Goal: Information Seeking & Learning: Find contact information

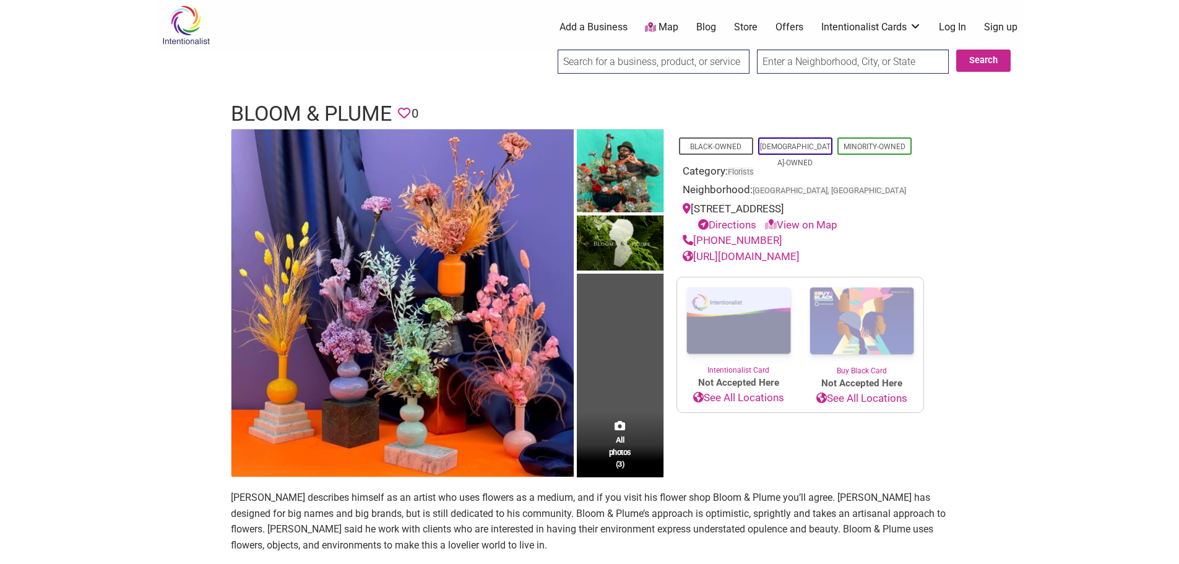
click at [720, 253] on link "[URL][DOMAIN_NAME]" at bounding box center [740, 256] width 117 height 12
click at [127, 206] on body "× Menu 0 Add a Business Map Blog Store Offers Intentionalist Cards Buy Black Ca…" at bounding box center [589, 282] width 1179 height 564
click at [184, 33] on img at bounding box center [186, 25] width 59 height 40
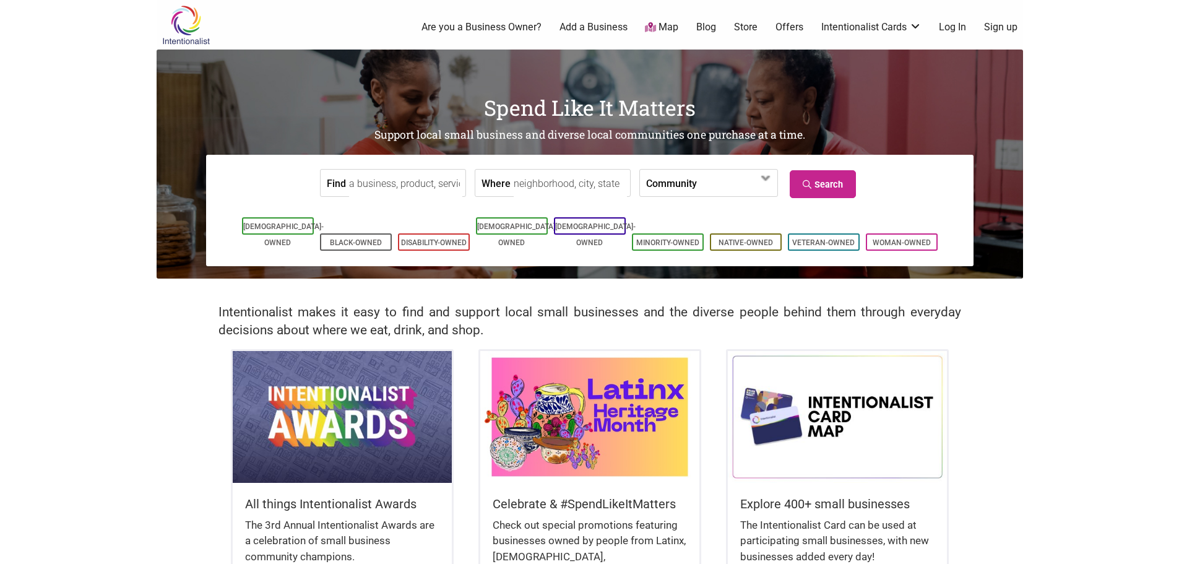
click at [391, 183] on input "Find" at bounding box center [405, 184] width 113 height 28
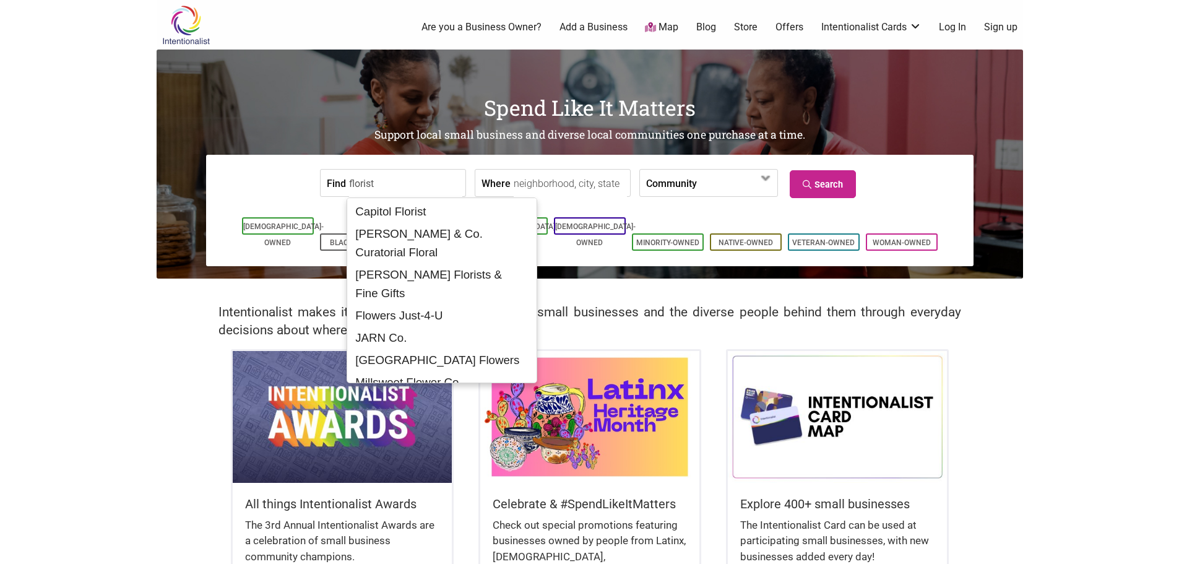
type input "florist"
click at [562, 176] on input "Where" at bounding box center [570, 184] width 113 height 28
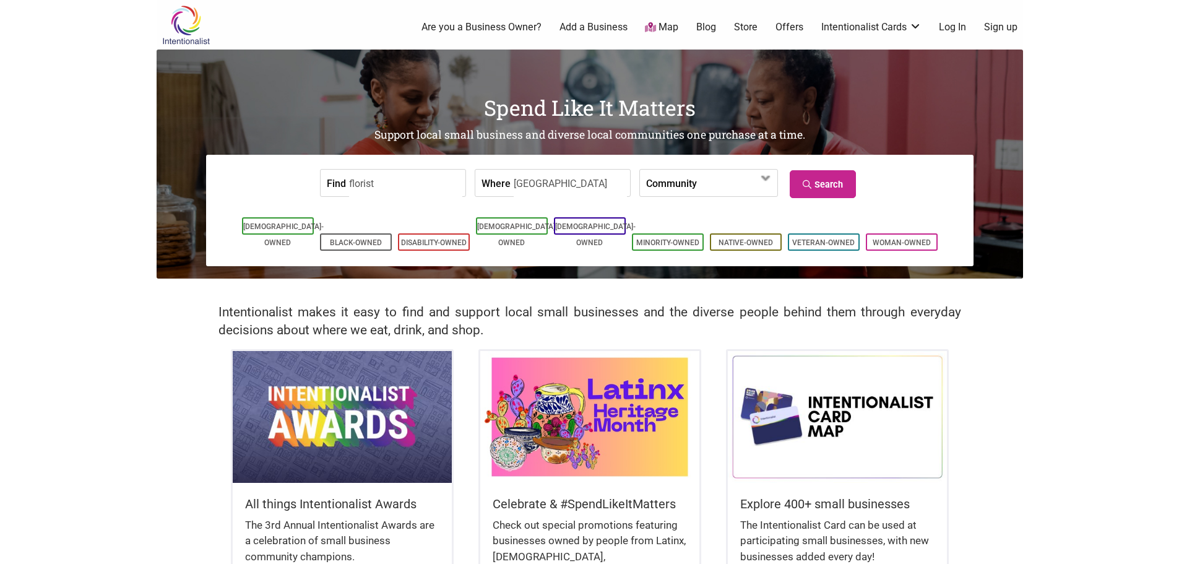
type input "los angeles"
click at [810, 180] on icon at bounding box center [808, 184] width 12 height 9
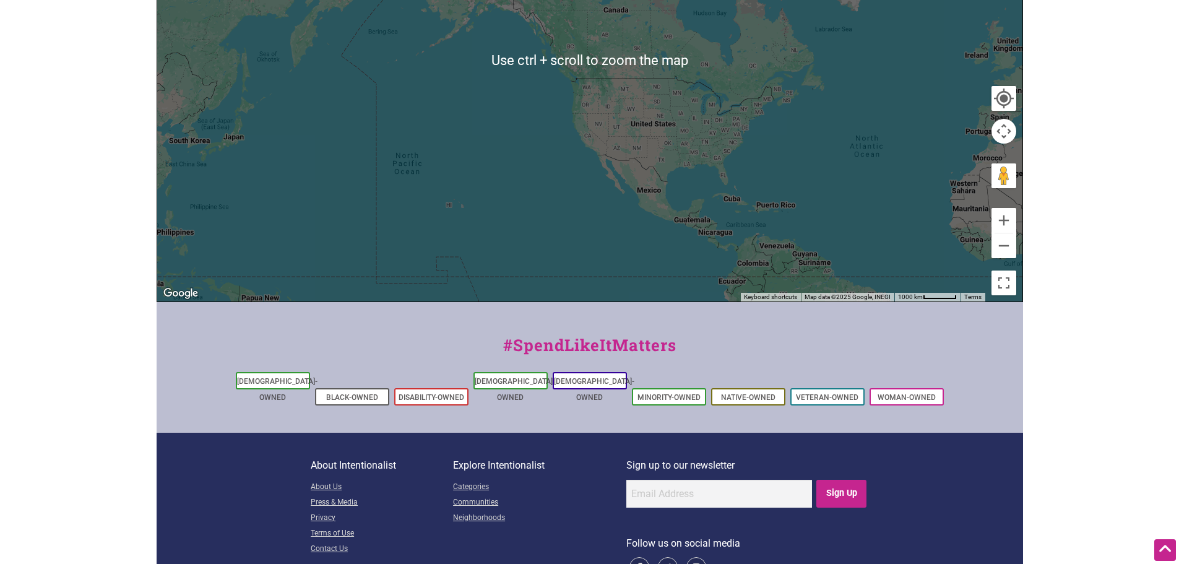
scroll to position [380, 0]
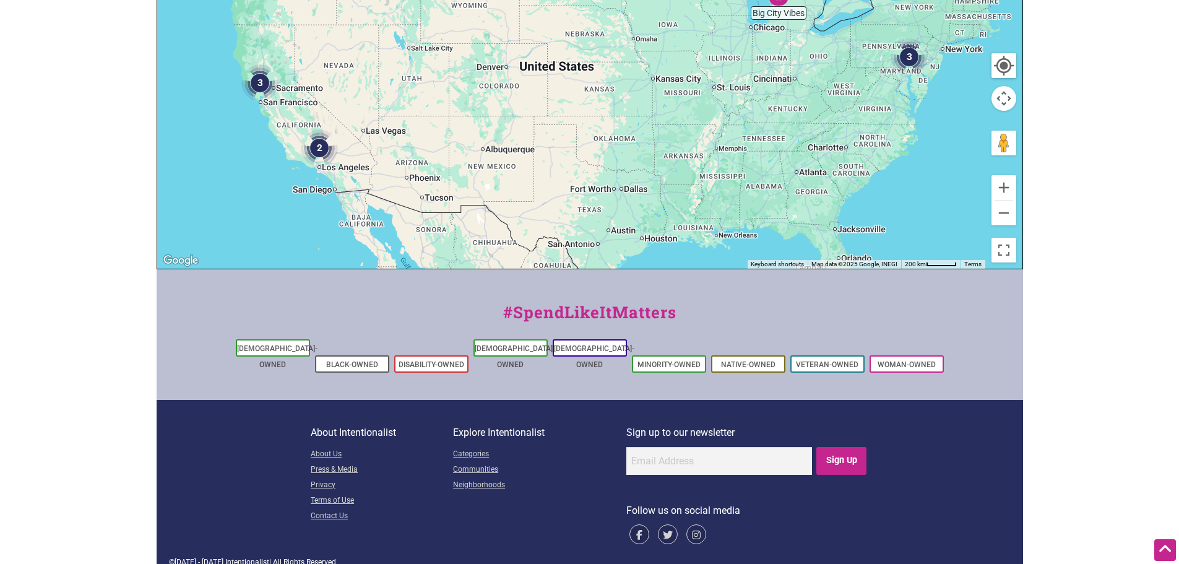
click at [316, 146] on img "2" at bounding box center [319, 147] width 37 height 37
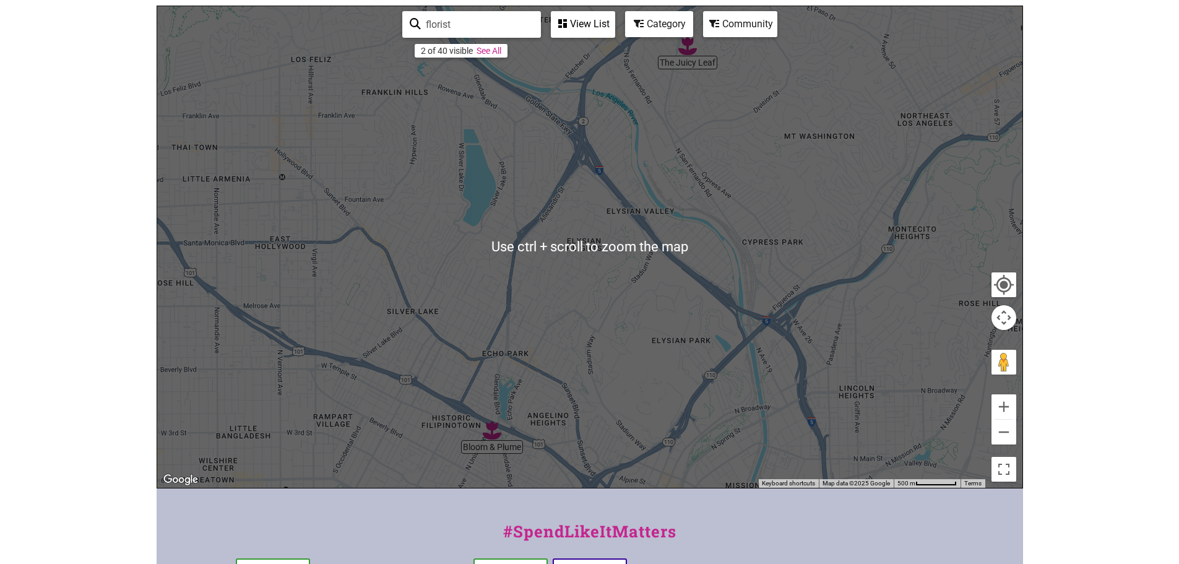
scroll to position [247, 0]
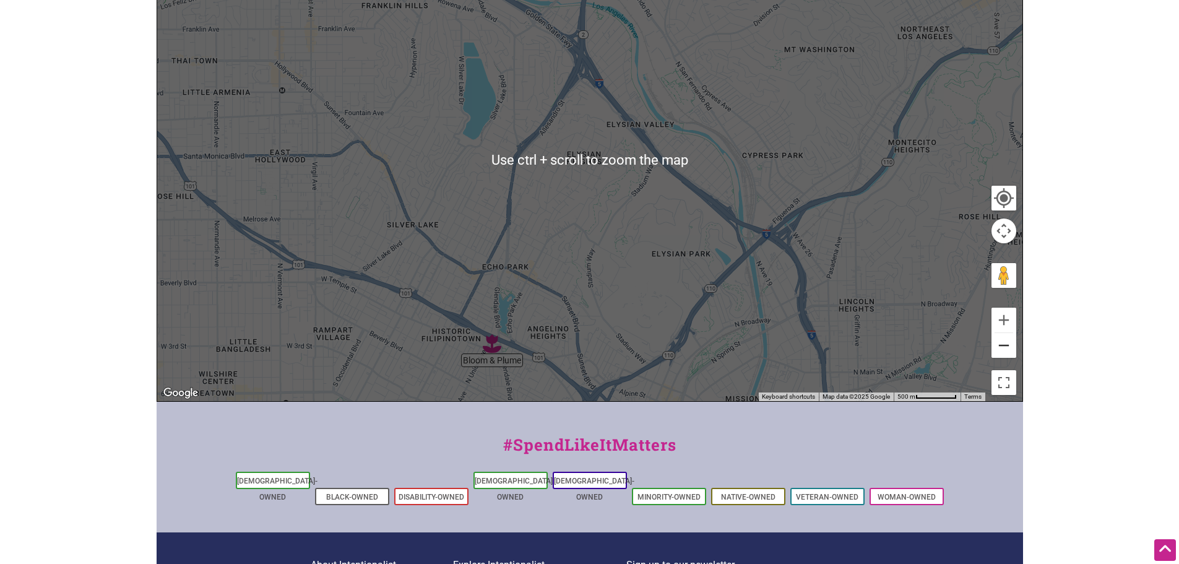
click at [1002, 352] on button "Zoom out" at bounding box center [1003, 345] width 25 height 25
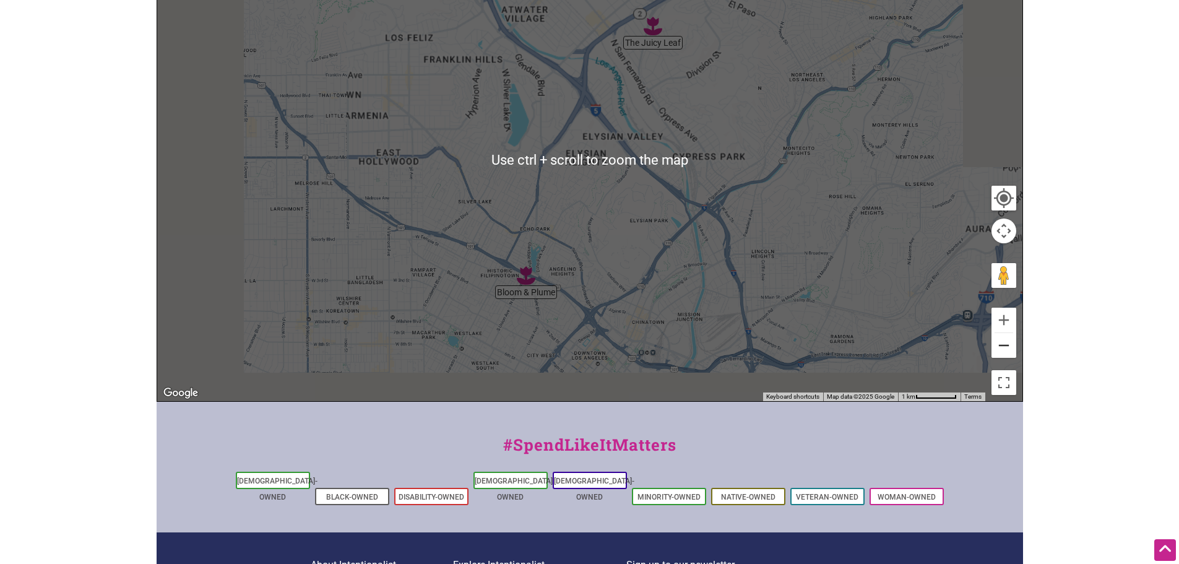
click at [1002, 352] on button "Zoom out" at bounding box center [1003, 345] width 25 height 25
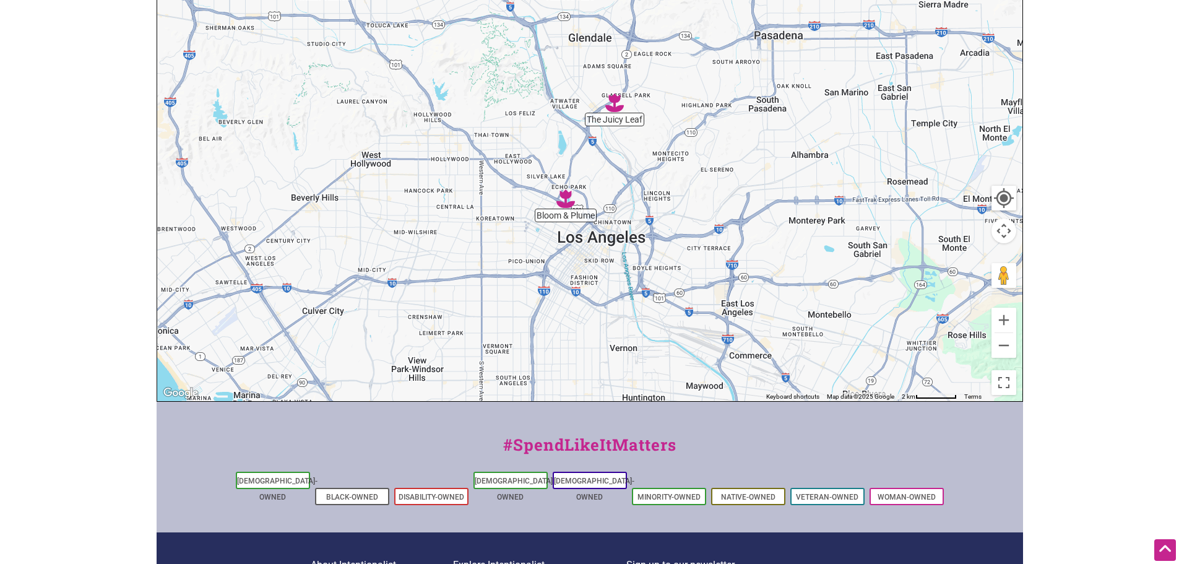
click at [614, 111] on img "The Juicy Leaf" at bounding box center [614, 102] width 19 height 19
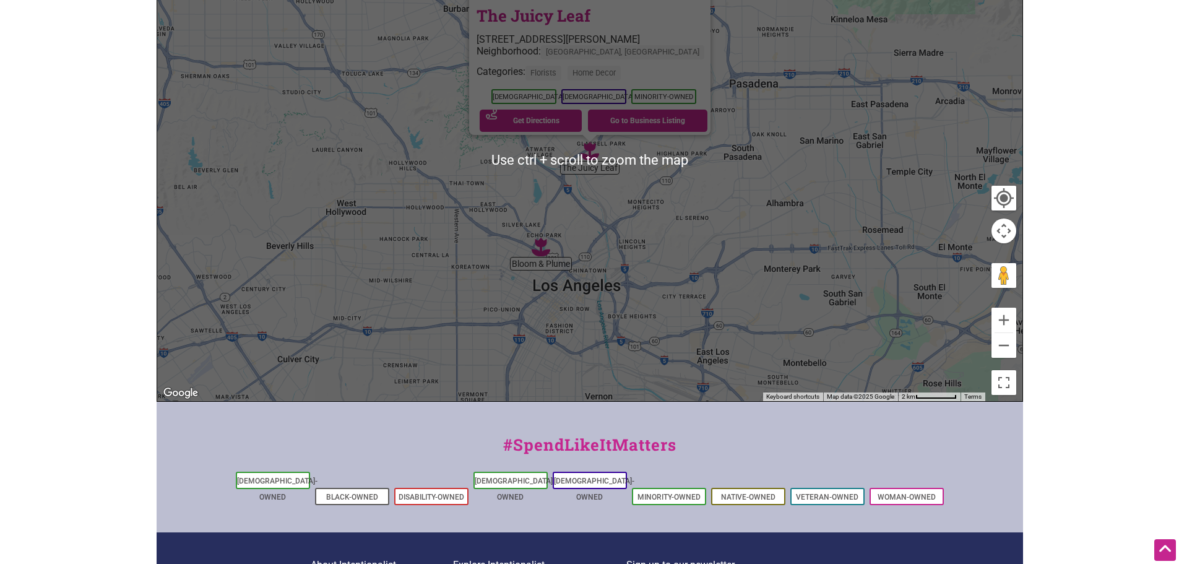
scroll to position [124, 0]
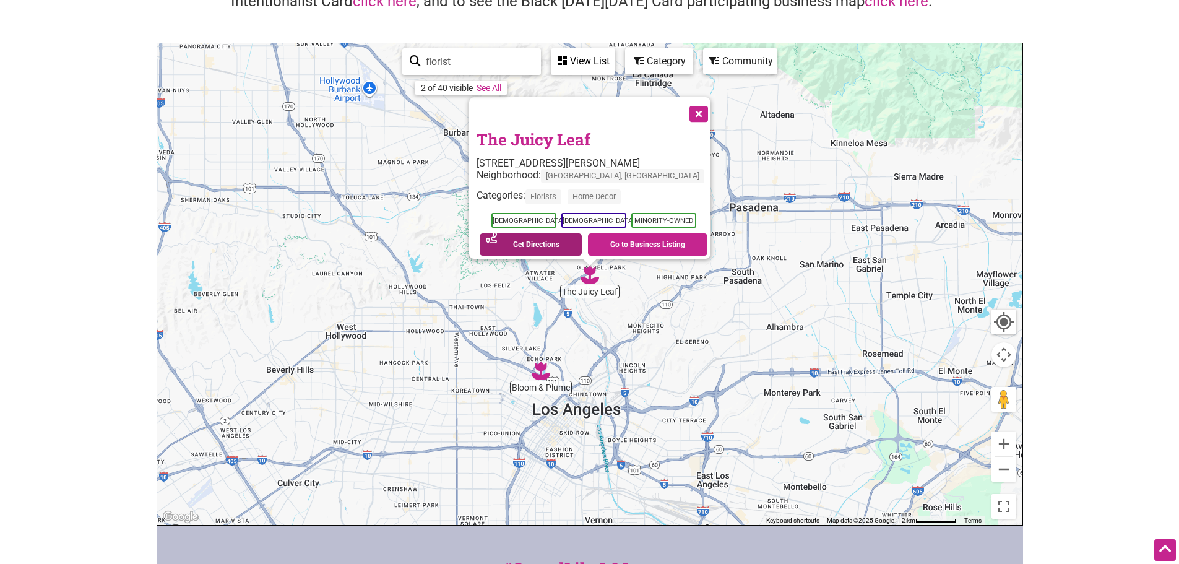
click at [541, 243] on link "Get Directions" at bounding box center [531, 244] width 102 height 22
